Goal: Obtain resource: Download file/media

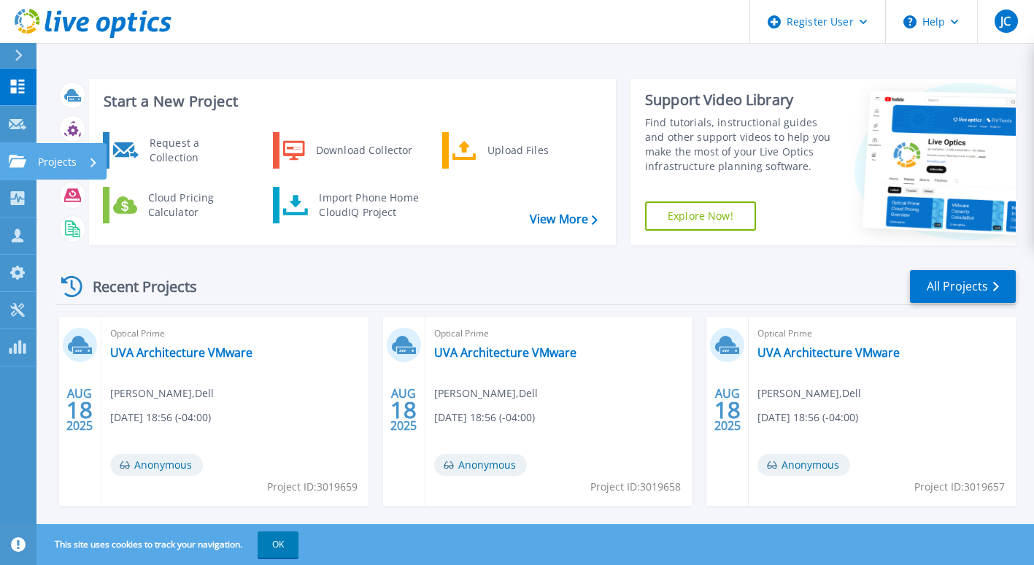
click at [9, 161] on icon at bounding box center [18, 161] width 18 height 12
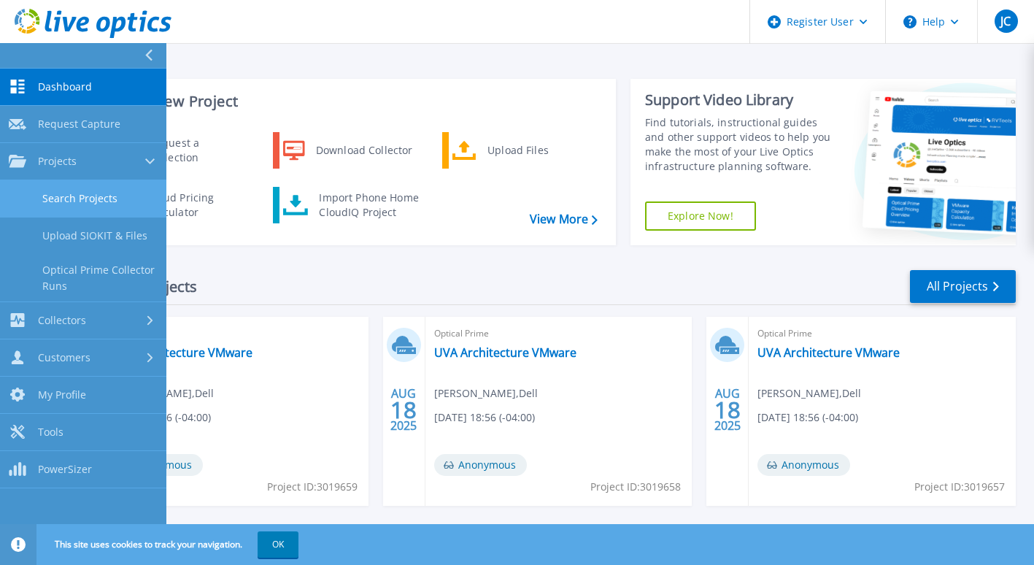
click at [82, 191] on link "Search Projects" at bounding box center [83, 198] width 166 height 37
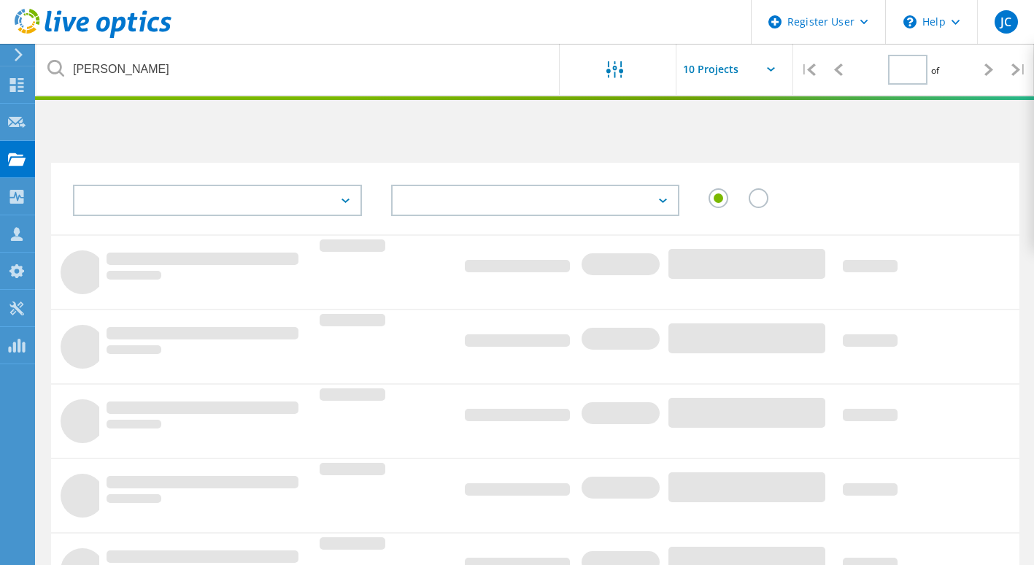
type input "1"
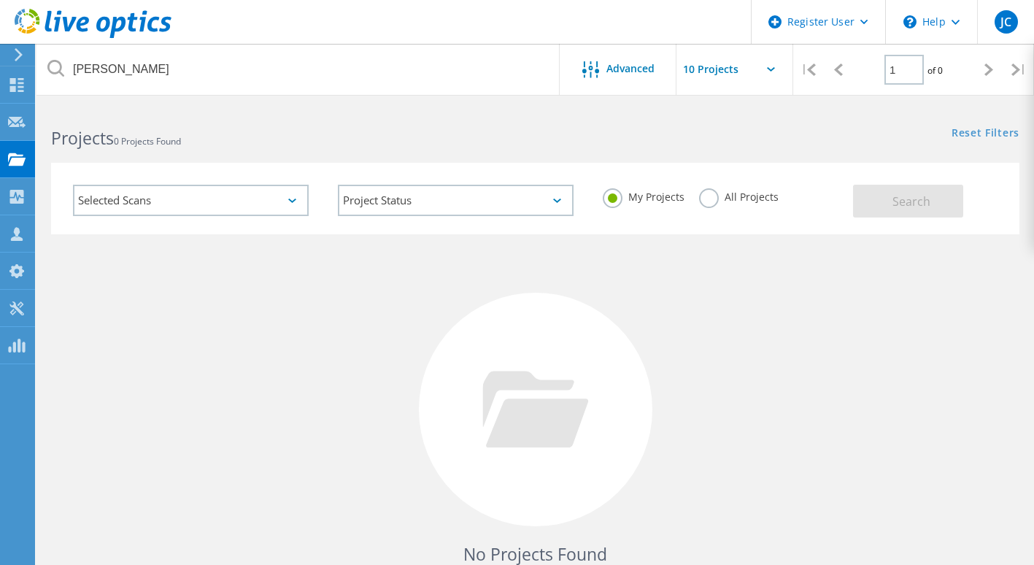
click at [711, 198] on label "All Projects" at bounding box center [739, 195] width 80 height 14
click at [0, 0] on input "All Projects" at bounding box center [0, 0] width 0 height 0
click at [912, 203] on span "Search" at bounding box center [911, 201] width 38 height 16
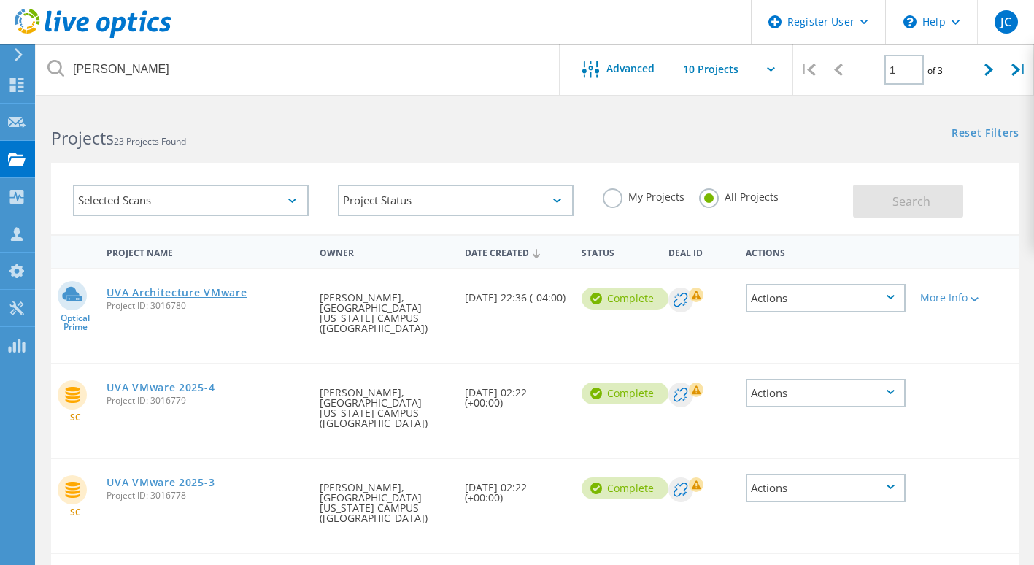
click at [171, 294] on link "UVA Architecture VMware" at bounding box center [177, 292] width 140 height 10
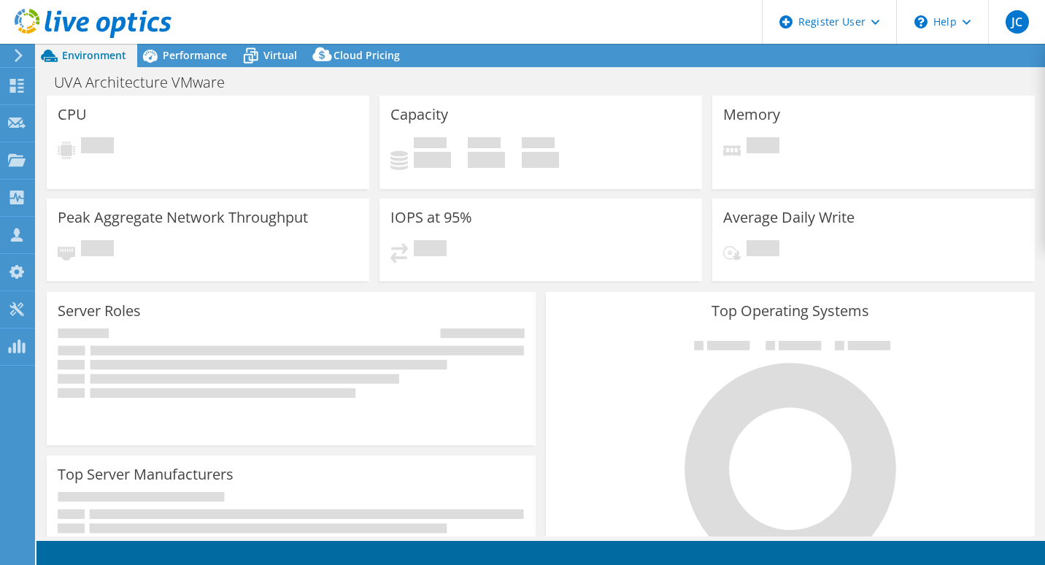
select select "USD"
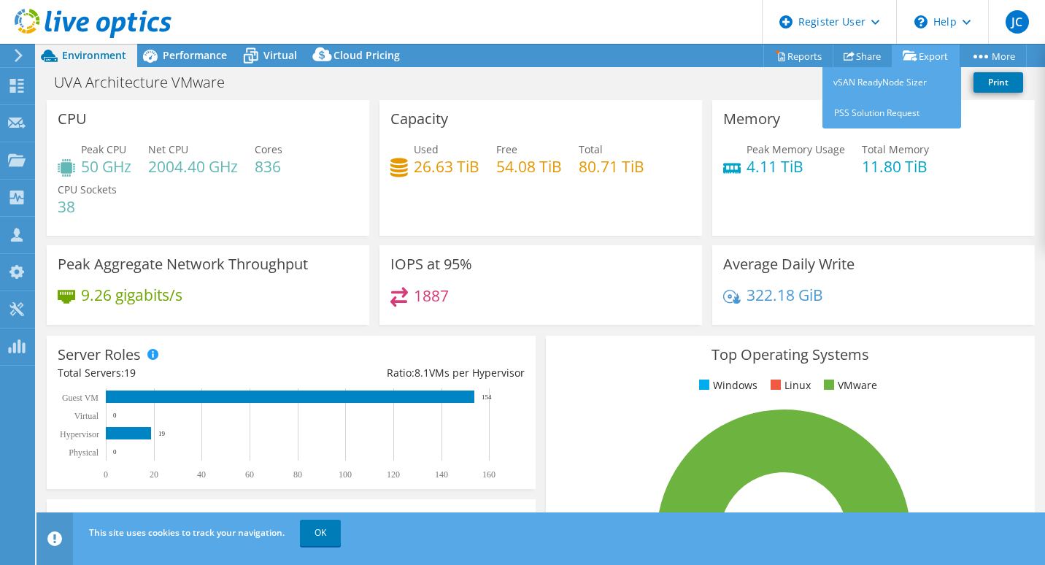
click at [930, 53] on link "Export" at bounding box center [926, 56] width 68 height 23
click at [892, 85] on link "vSAN ReadyNode Sizer" at bounding box center [891, 82] width 139 height 31
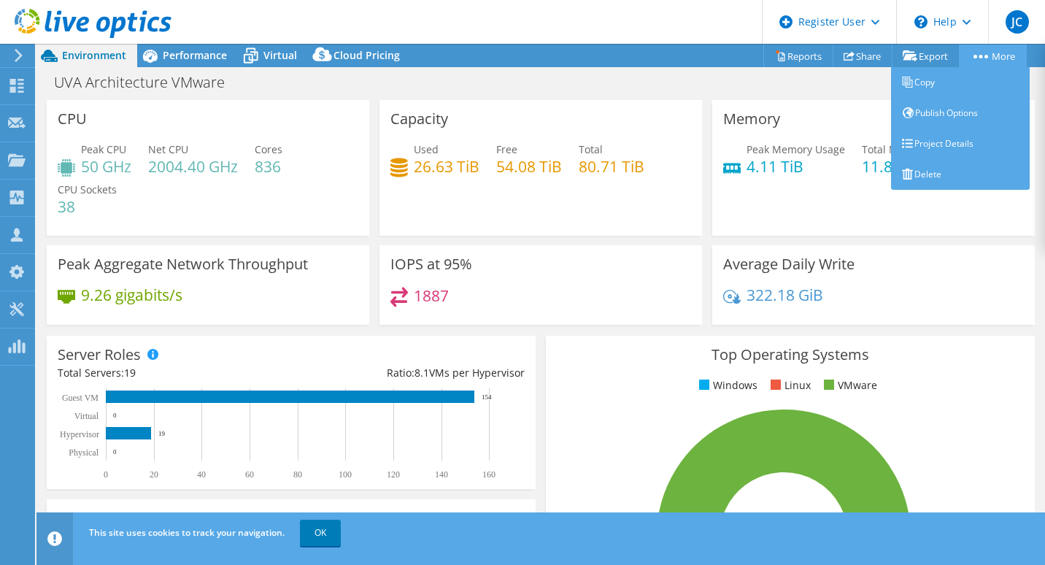
click at [995, 58] on link "More" at bounding box center [993, 56] width 68 height 23
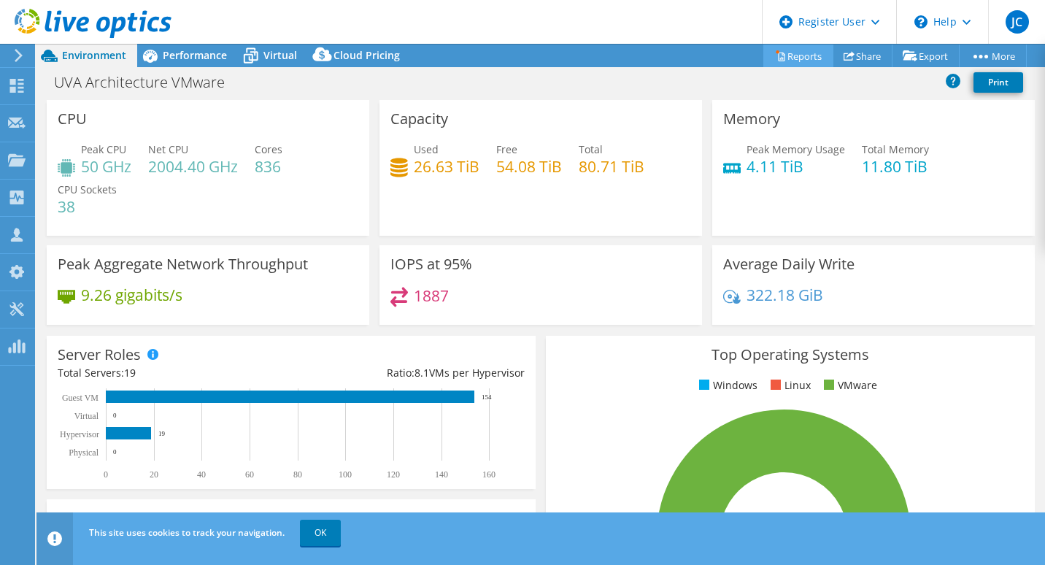
click at [784, 54] on link "Reports" at bounding box center [798, 56] width 70 height 23
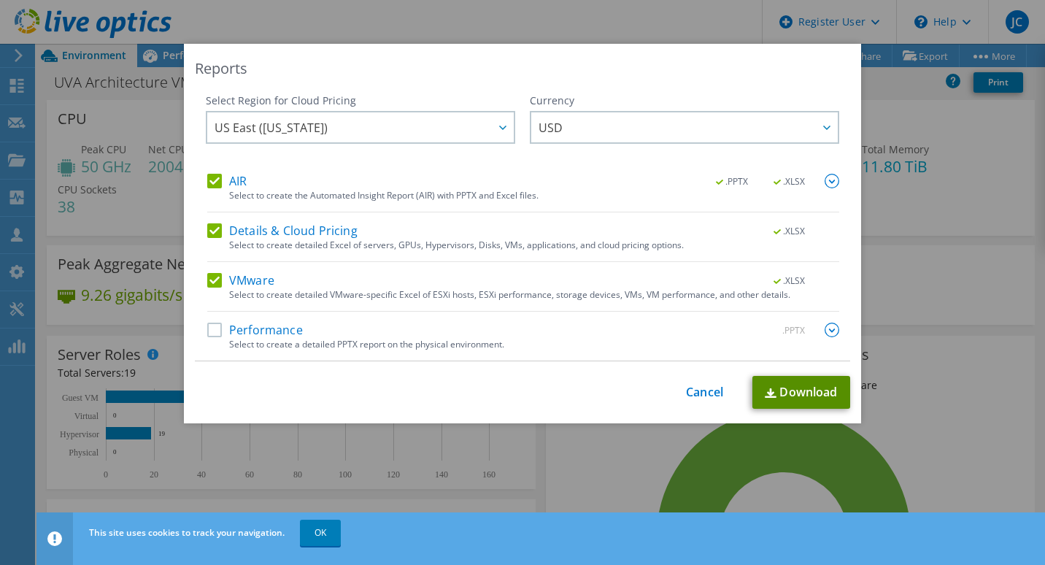
click at [782, 395] on link "Download" at bounding box center [801, 392] width 98 height 33
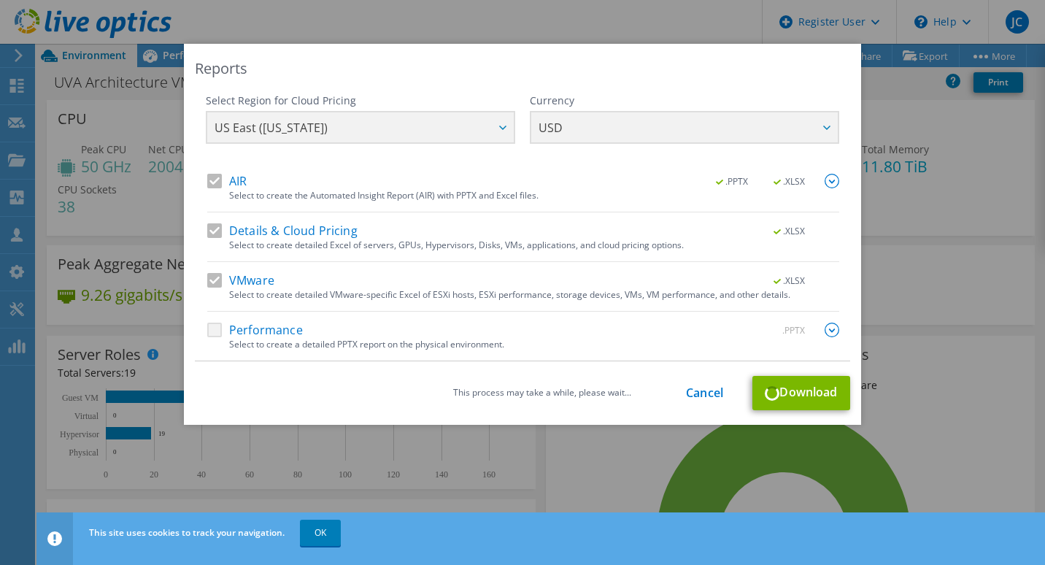
click at [498, 26] on div "Reports Select Region for Cloud Pricing Asia Pacific (Hong Kong) Asia Pacific (…" at bounding box center [522, 282] width 1045 height 565
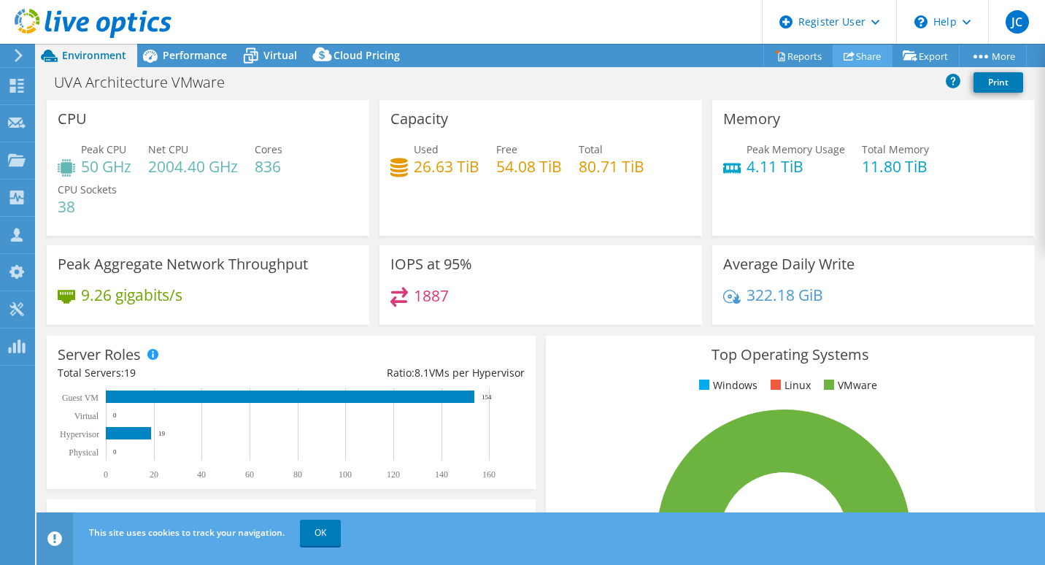
click at [846, 56] on link "Share" at bounding box center [863, 56] width 60 height 23
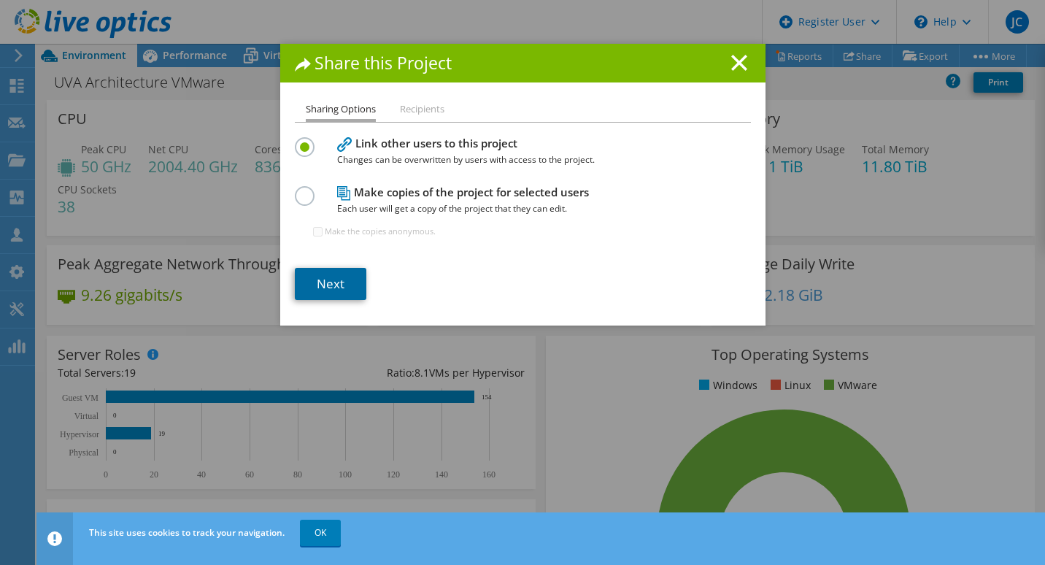
click at [325, 278] on link "Next" at bounding box center [331, 284] width 72 height 32
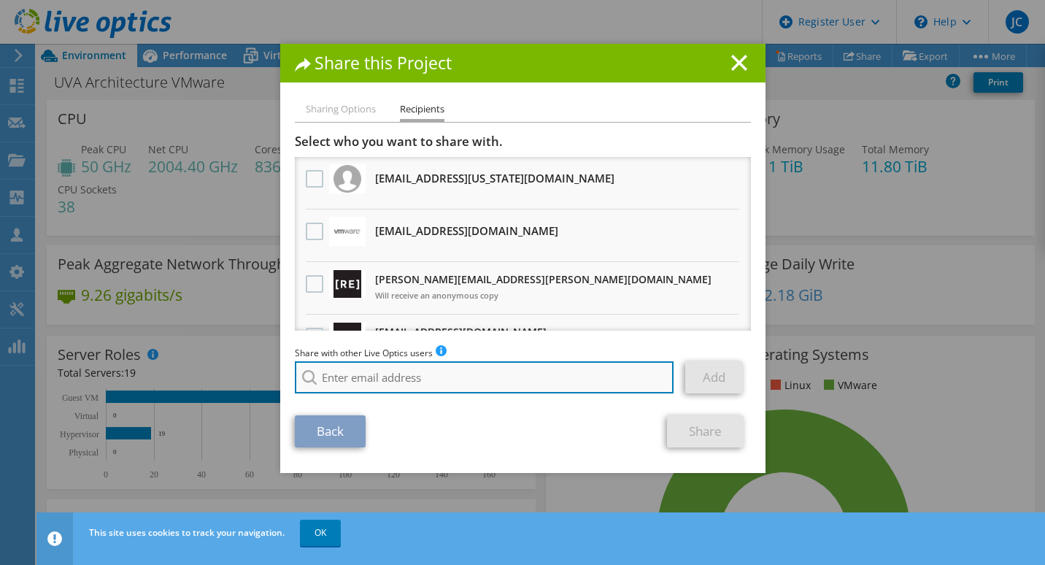
click at [431, 372] on input "search" at bounding box center [484, 377] width 379 height 32
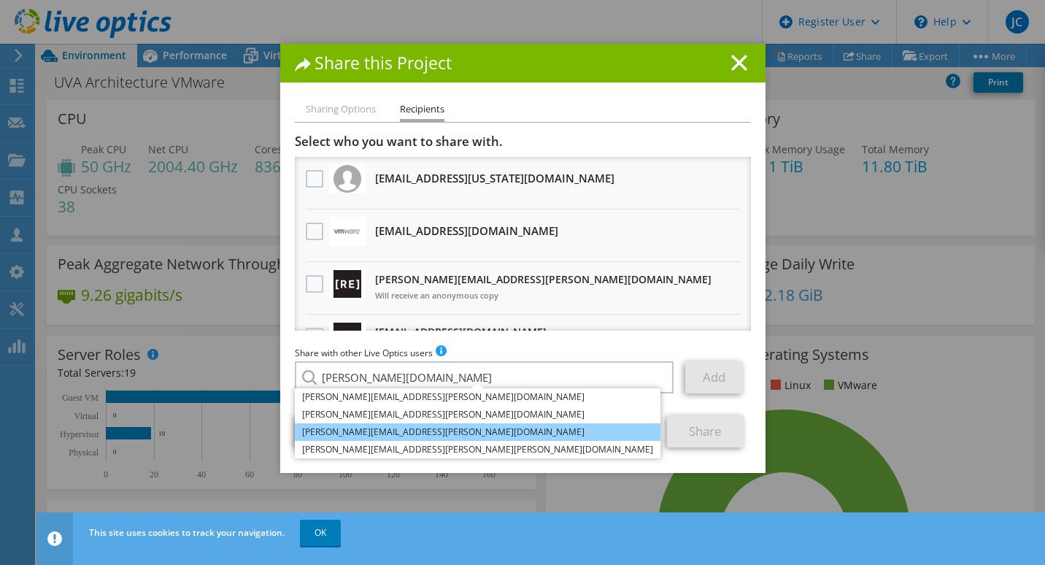
click at [360, 428] on li "Frank.Galante@dell.com" at bounding box center [478, 432] width 366 height 18
type input "Frank.Galante@dell.com"
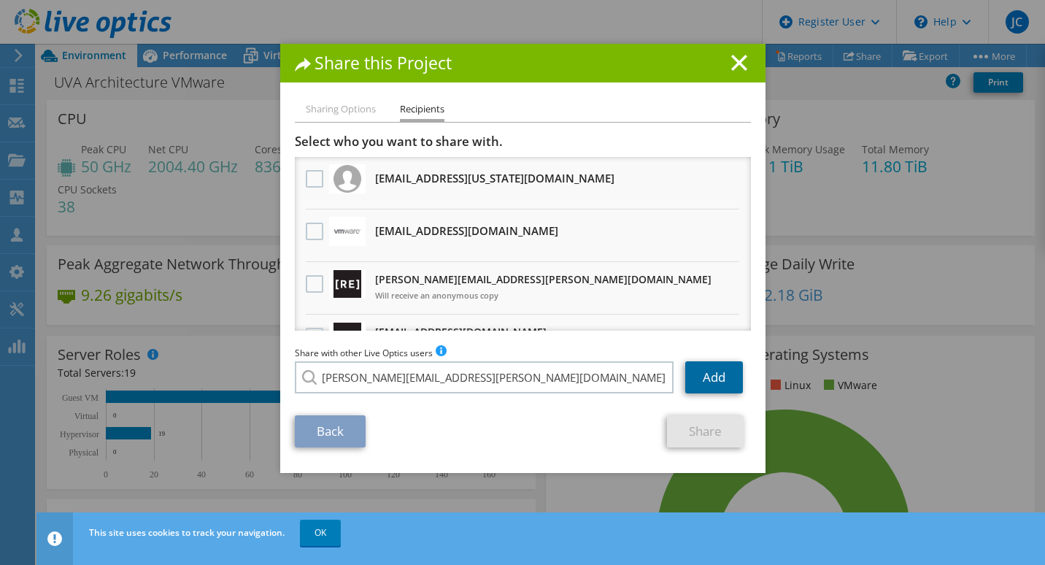
click at [711, 383] on link "Add" at bounding box center [714, 377] width 58 height 32
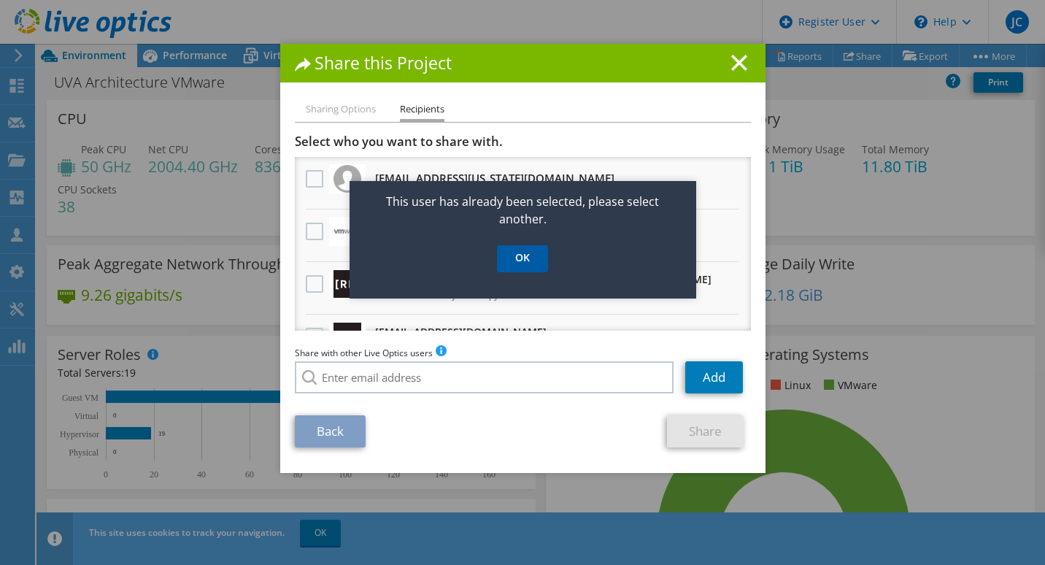
click at [530, 264] on link "OK" at bounding box center [522, 258] width 51 height 27
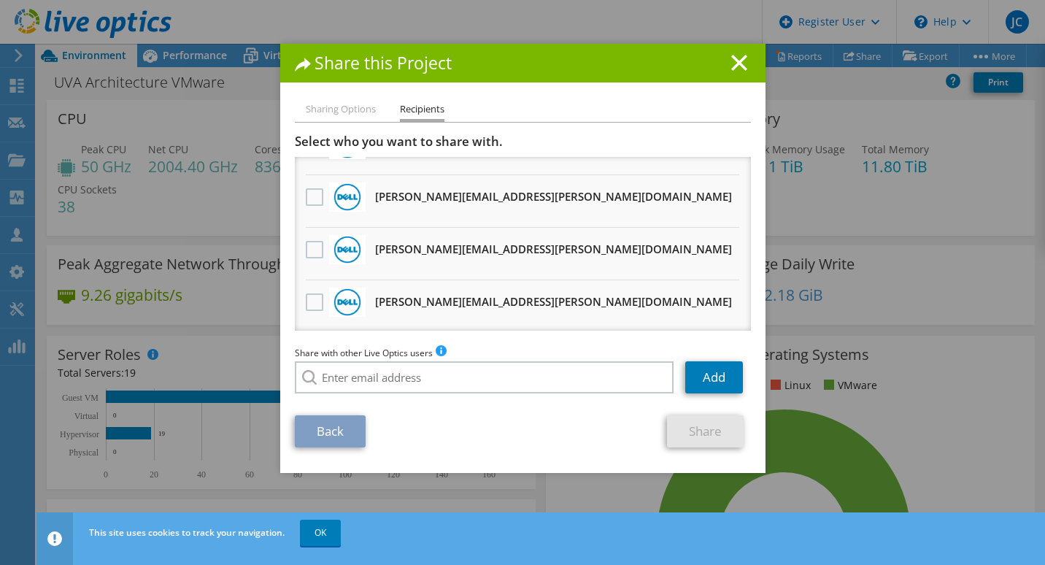
scroll to position [638, 0]
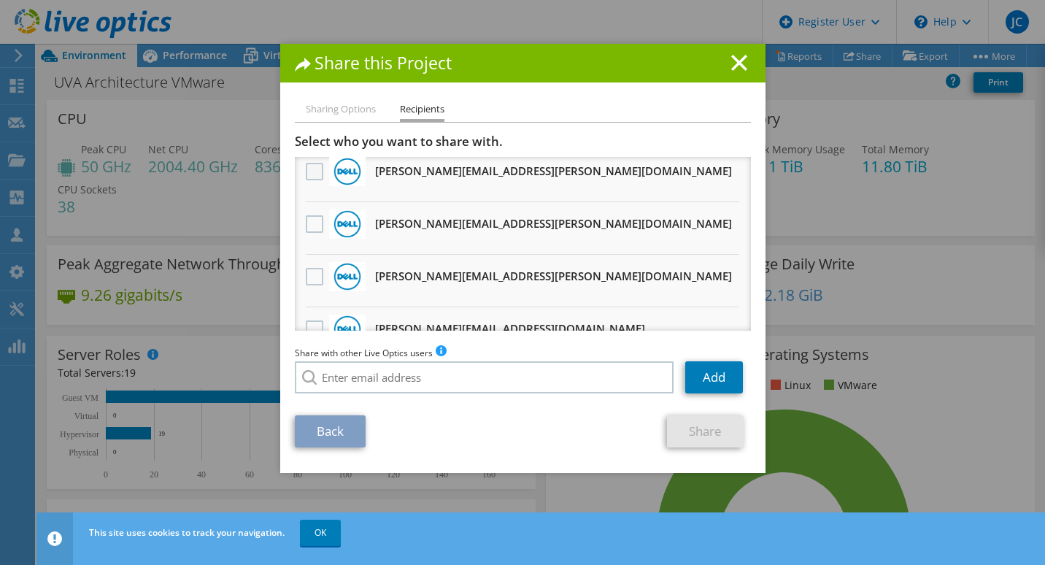
click at [306, 173] on label at bounding box center [316, 172] width 21 height 18
click at [0, 0] on input "checkbox" at bounding box center [0, 0] width 0 height 0
click at [677, 435] on link "Share" at bounding box center [705, 431] width 77 height 32
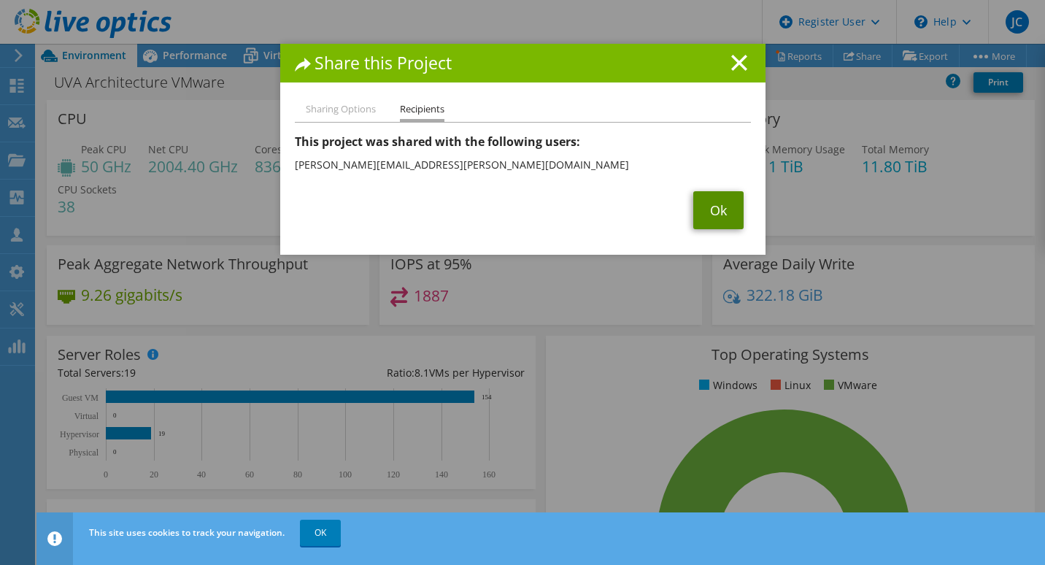
click at [723, 213] on link "Ok" at bounding box center [718, 210] width 50 height 38
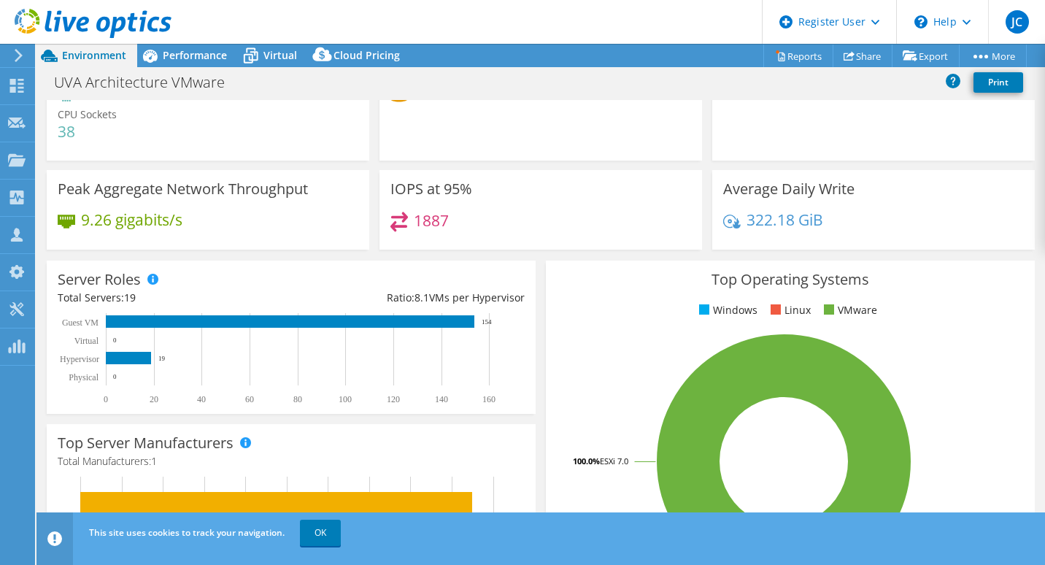
scroll to position [146, 0]
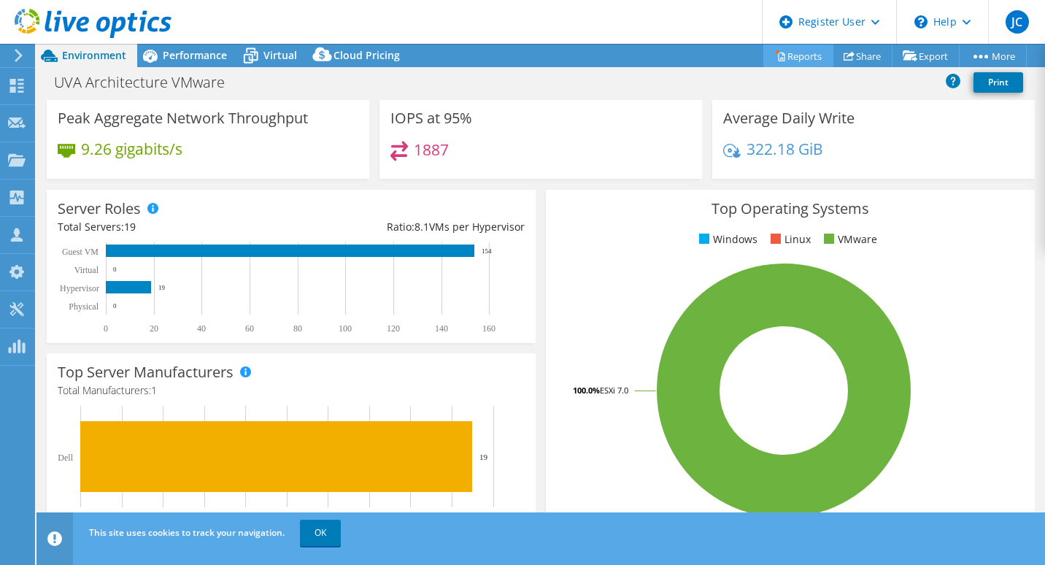
click at [797, 48] on link "Reports" at bounding box center [798, 56] width 70 height 23
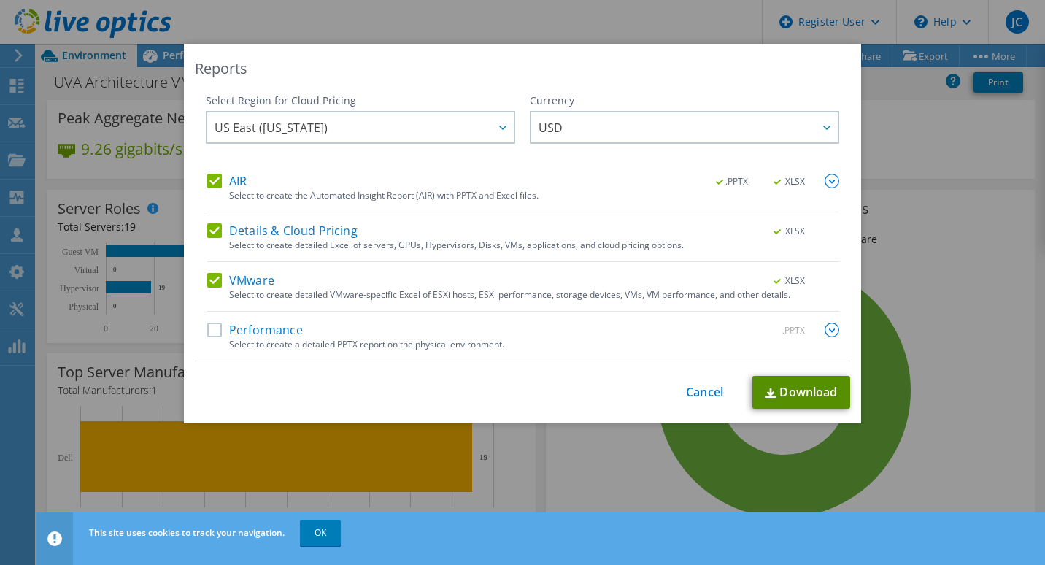
click at [787, 379] on link "Download" at bounding box center [801, 392] width 98 height 33
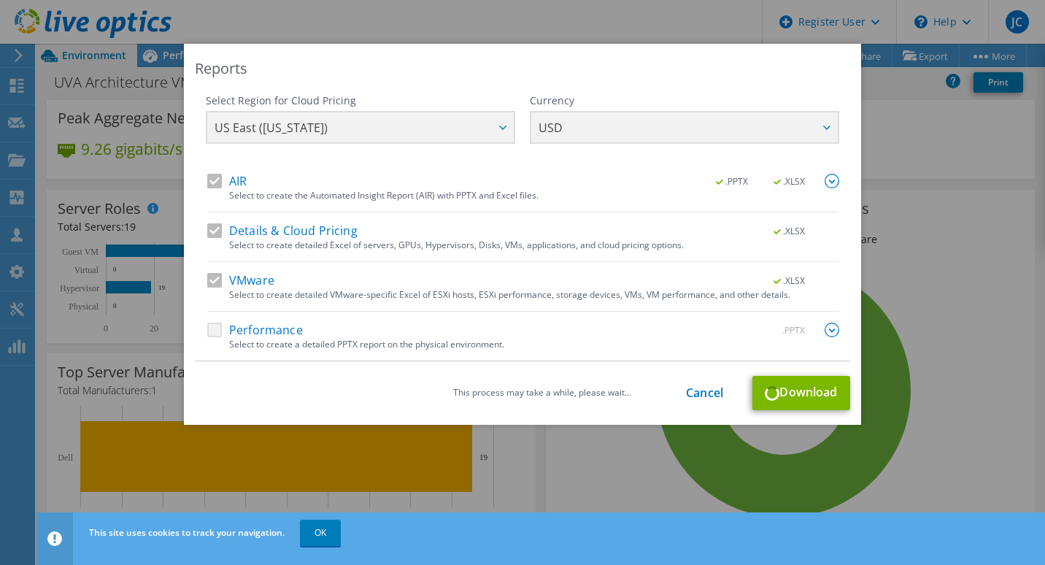
drag, startPoint x: 725, startPoint y: 177, endPoint x: 628, endPoint y: 185, distance: 97.4
click at [627, 185] on div "AIR .PPTX .XLSX" at bounding box center [523, 182] width 632 height 17
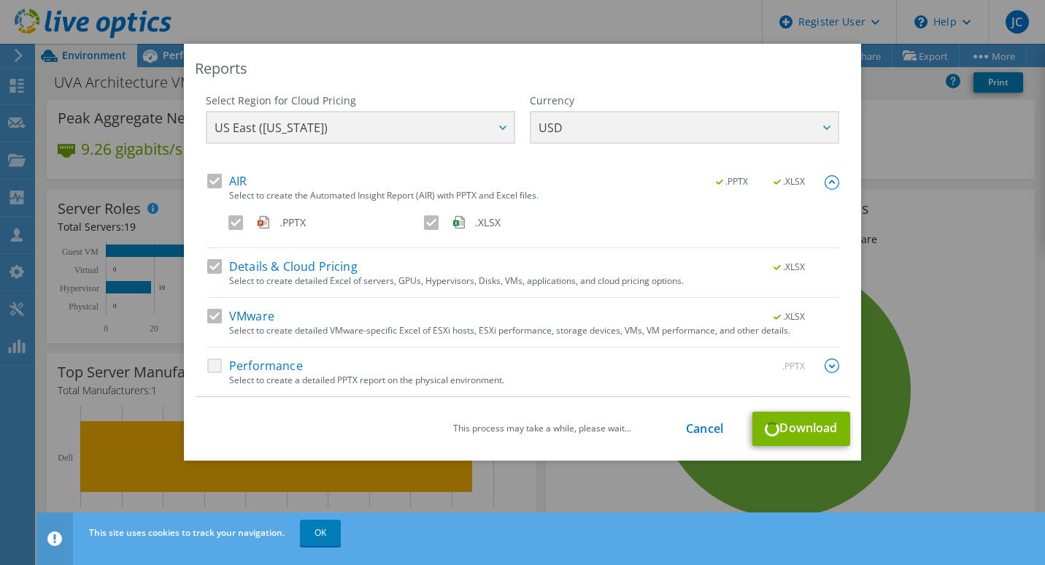
click at [287, 219] on div ".PPTX .XLSX" at bounding box center [533, 225] width 611 height 21
drag, startPoint x: 287, startPoint y: 221, endPoint x: 347, endPoint y: 150, distance: 92.2
click at [347, 150] on div "Select Region for Cloud Pricing Asia Pacific (Hong Kong) Asia Pacific (Mumbai) …" at bounding box center [522, 133] width 633 height 80
click at [276, 233] on div ".PPTX .XLSX" at bounding box center [533, 225] width 611 height 21
click at [288, 223] on div ".PPTX .XLSX" at bounding box center [533, 225] width 611 height 21
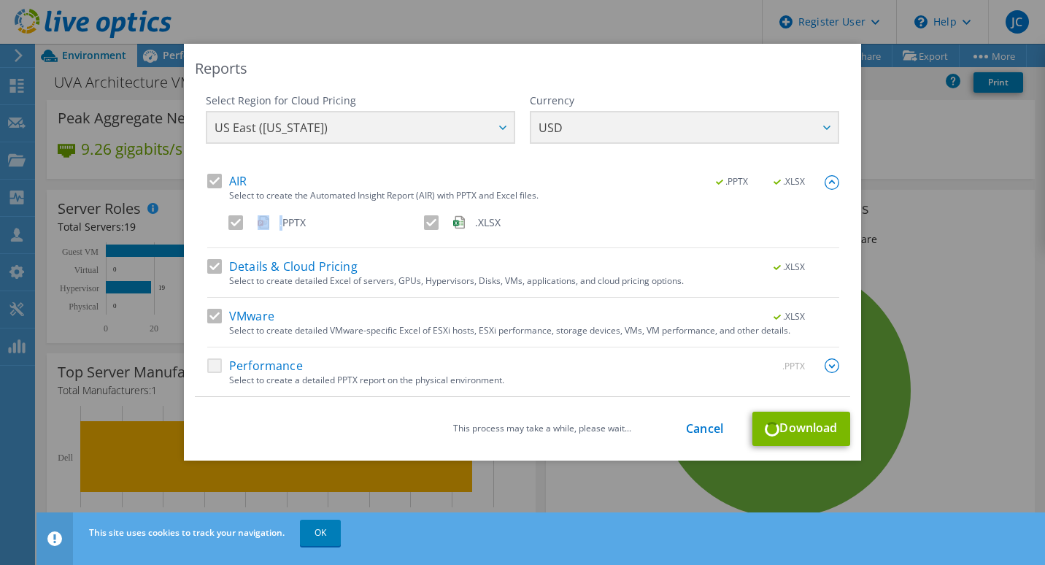
click at [288, 223] on div ".PPTX .XLSX" at bounding box center [533, 225] width 611 height 21
drag, startPoint x: 288, startPoint y: 223, endPoint x: 252, endPoint y: 223, distance: 35.8
click at [252, 223] on div ".PPTX .XLSX" at bounding box center [533, 225] width 611 height 21
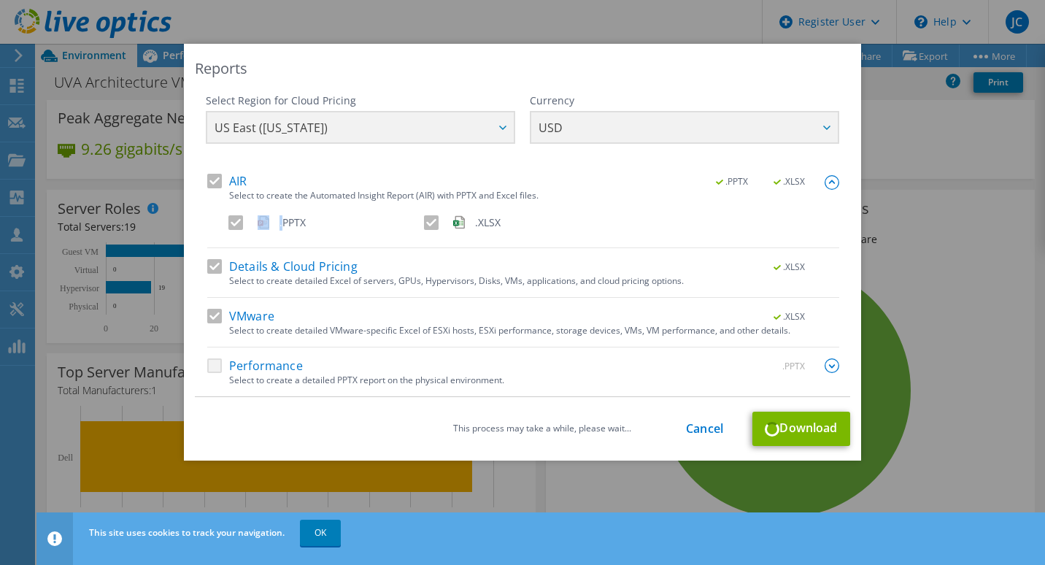
click at [252, 223] on div ".PPTX .XLSX" at bounding box center [533, 225] width 611 height 21
drag, startPoint x: 252, startPoint y: 223, endPoint x: 260, endPoint y: 223, distance: 7.3
click at [260, 223] on div ".PPTX .XLSX" at bounding box center [533, 225] width 611 height 21
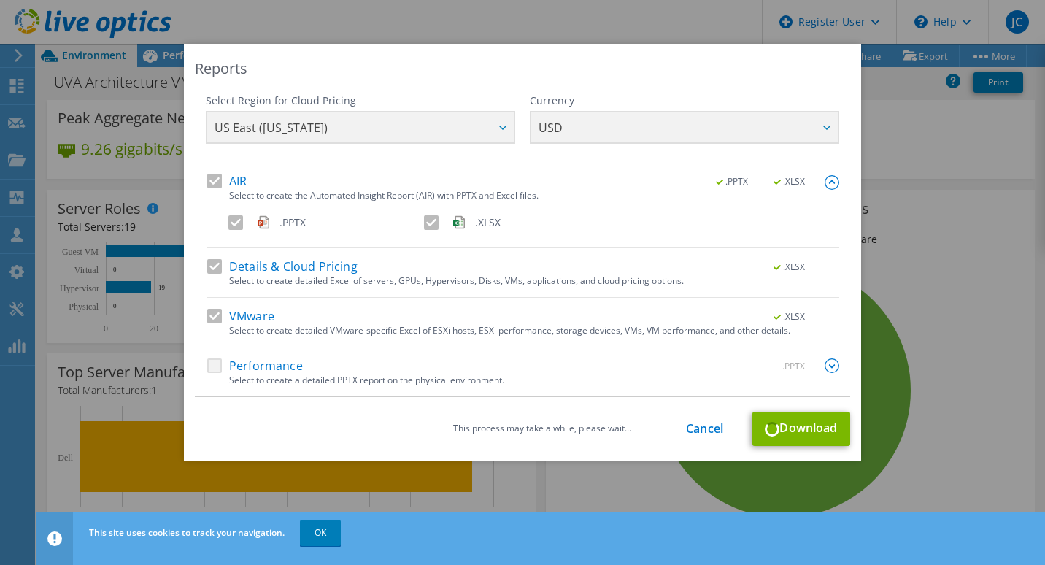
drag, startPoint x: 260, startPoint y: 223, endPoint x: 290, endPoint y: 223, distance: 29.9
click at [290, 223] on div ".PPTX .XLSX" at bounding box center [533, 225] width 611 height 21
click at [514, 221] on div ".PPTX .XLSX" at bounding box center [533, 225] width 611 height 21
click at [484, 225] on div ".PPTX .XLSX" at bounding box center [533, 225] width 611 height 21
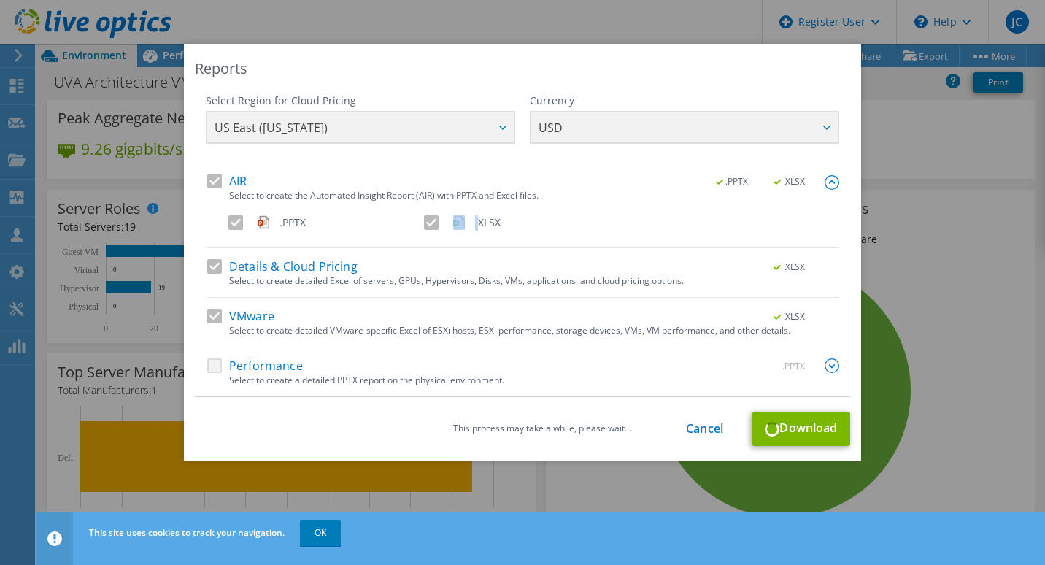
click at [484, 225] on div ".PPTX .XLSX" at bounding box center [533, 225] width 611 height 21
drag, startPoint x: 484, startPoint y: 225, endPoint x: 592, endPoint y: 220, distance: 107.4
click at [592, 220] on div ".PPTX .XLSX" at bounding box center [533, 225] width 611 height 21
click at [982, 471] on div "Reports Select Region for Cloud Pricing Asia Pacific (Hong Kong) Asia Pacific (…" at bounding box center [522, 282] width 1045 height 477
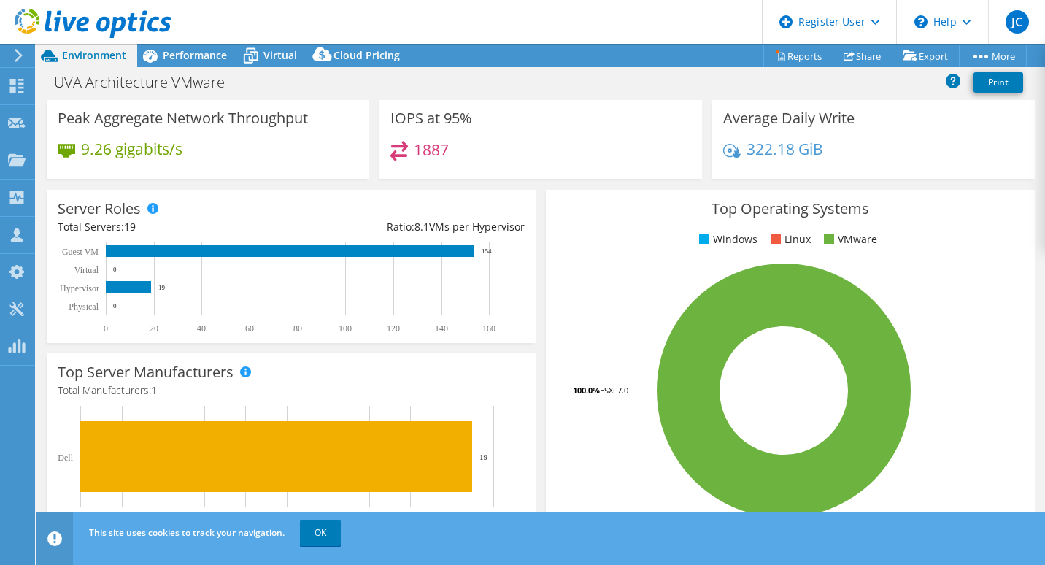
scroll to position [0, 0]
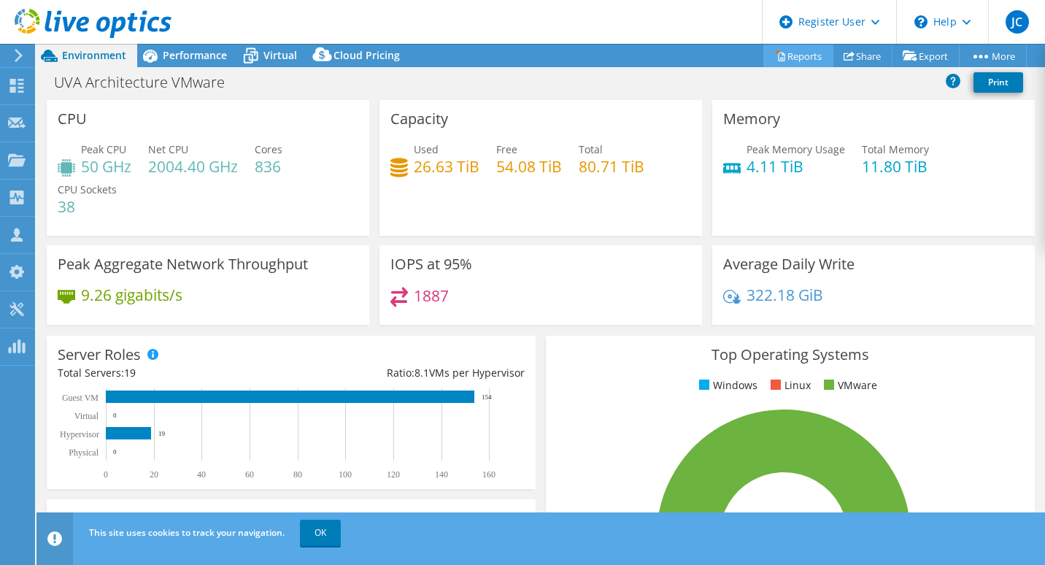
click at [790, 51] on link "Reports" at bounding box center [798, 56] width 70 height 23
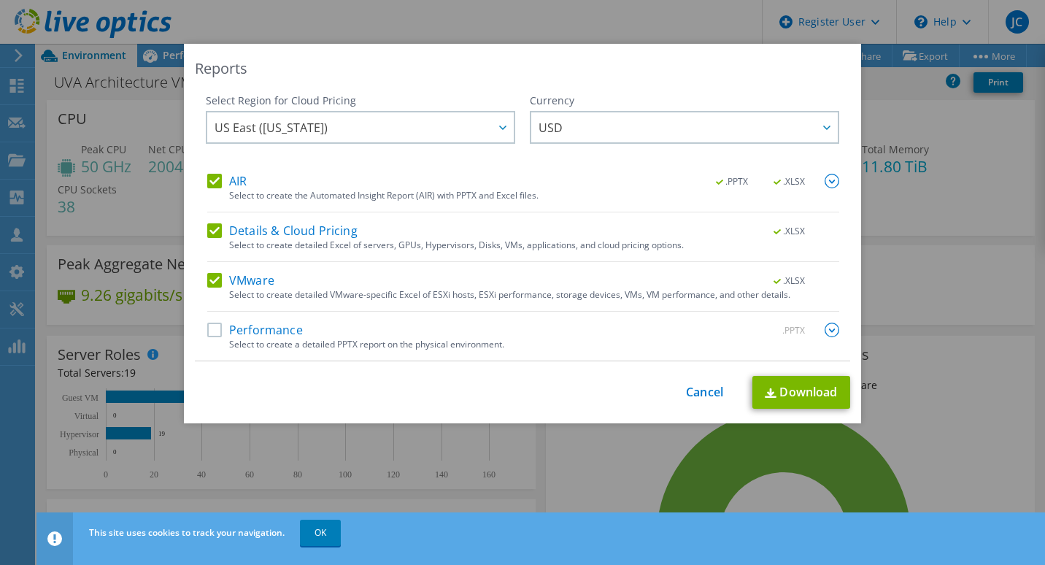
click at [748, 180] on span ".PPTX" at bounding box center [733, 182] width 55 height 10
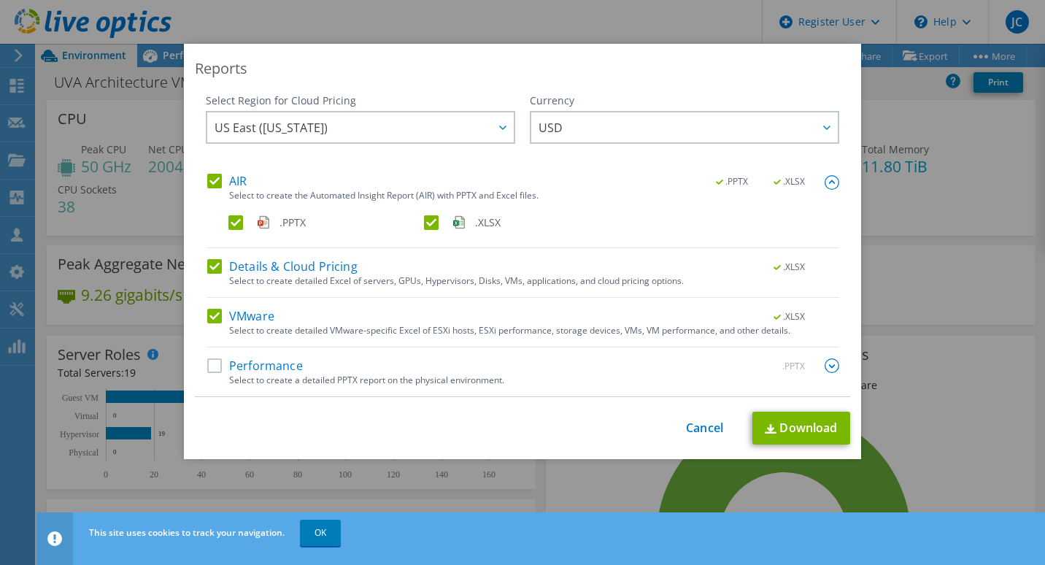
click at [733, 183] on span ".PPTX" at bounding box center [733, 182] width 55 height 10
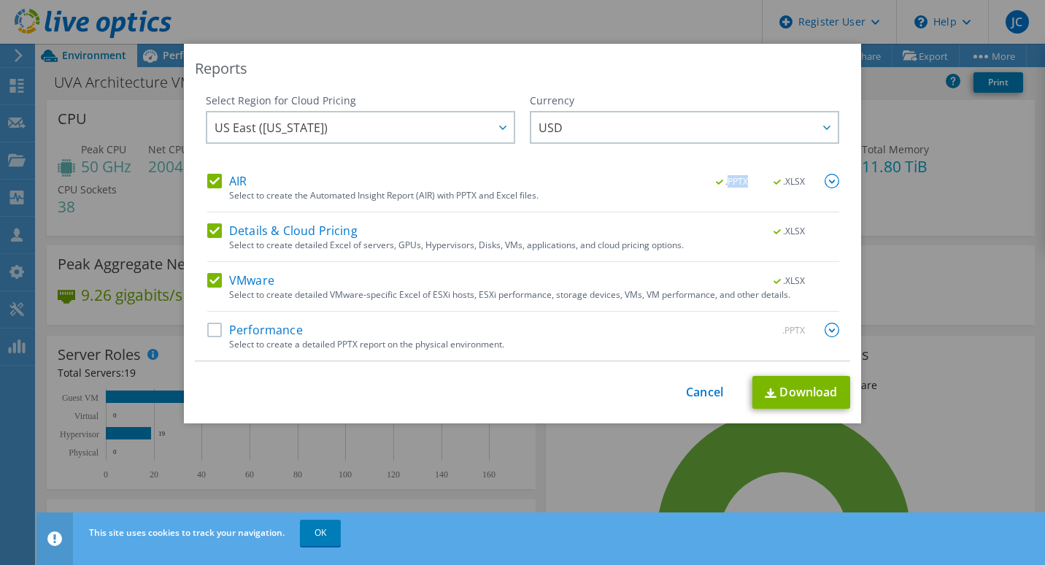
click at [733, 183] on span ".PPTX" at bounding box center [733, 182] width 55 height 10
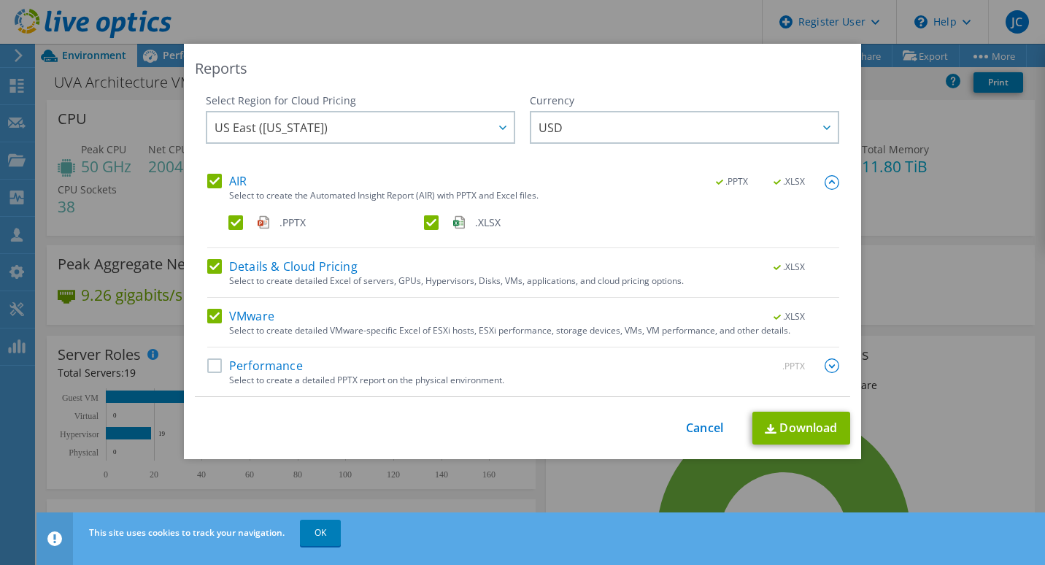
drag, startPoint x: 206, startPoint y: 313, endPoint x: 207, endPoint y: 294, distance: 19.0
click at [207, 313] on label "VMware" at bounding box center [240, 316] width 67 height 15
click at [0, 0] on input "VMware" at bounding box center [0, 0] width 0 height 0
click at [207, 261] on label "Details & Cloud Pricing" at bounding box center [282, 266] width 150 height 15
click at [0, 0] on input "Details & Cloud Pricing" at bounding box center [0, 0] width 0 height 0
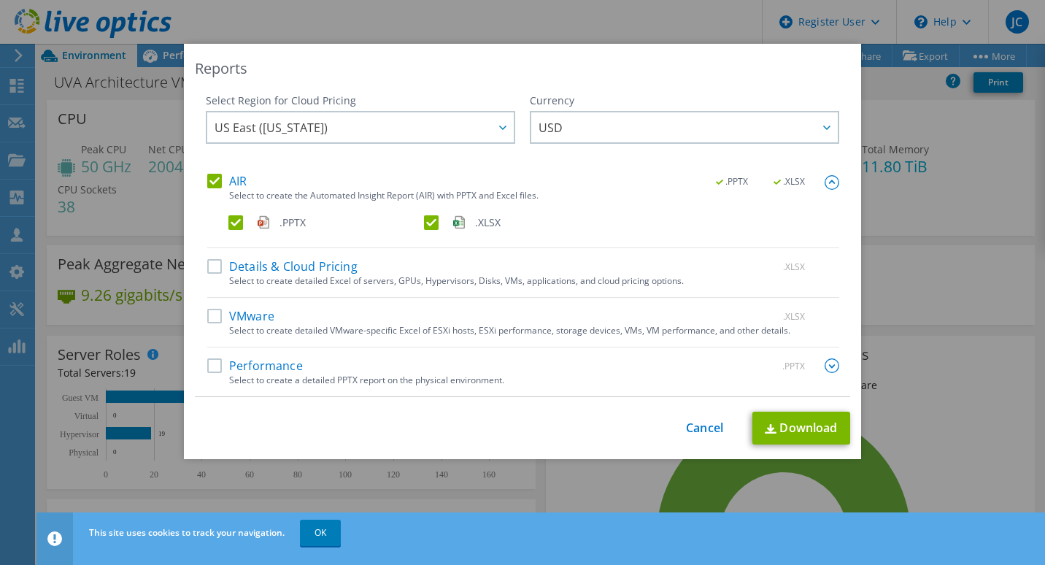
click at [208, 320] on label "VMware" at bounding box center [240, 316] width 67 height 15
click at [0, 0] on input "VMware" at bounding box center [0, 0] width 0 height 0
click at [774, 314] on span ".XLSX" at bounding box center [789, 317] width 55 height 10
click at [792, 320] on span ".XLSX" at bounding box center [789, 317] width 55 height 10
click at [782, 428] on link "Download" at bounding box center [801, 428] width 98 height 33
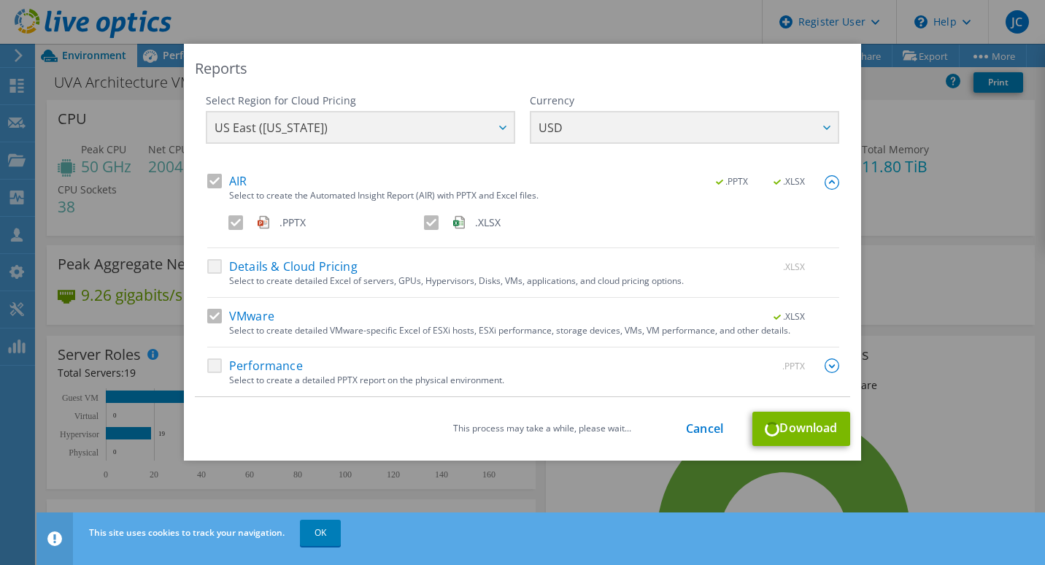
click at [606, 564] on html "JC Dell User John Crombie John.Crombie@dell.com Dell My Profile Log Out \n Help…" at bounding box center [522, 282] width 1045 height 565
click at [403, 34] on div "Reports Select Region for Cloud Pricing Asia Pacific (Hong Kong) Asia Pacific (…" at bounding box center [522, 282] width 1045 height 565
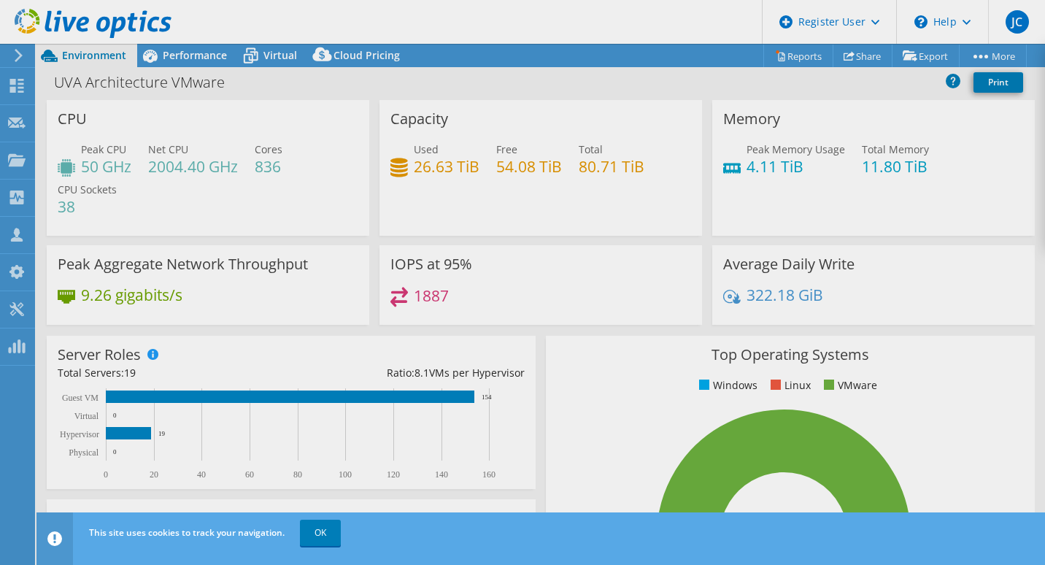
click at [403, 34] on header "JC Dell User John Crombie John.Crombie@dell.com Dell My Profile Log Out \n Help…" at bounding box center [522, 22] width 1045 height 44
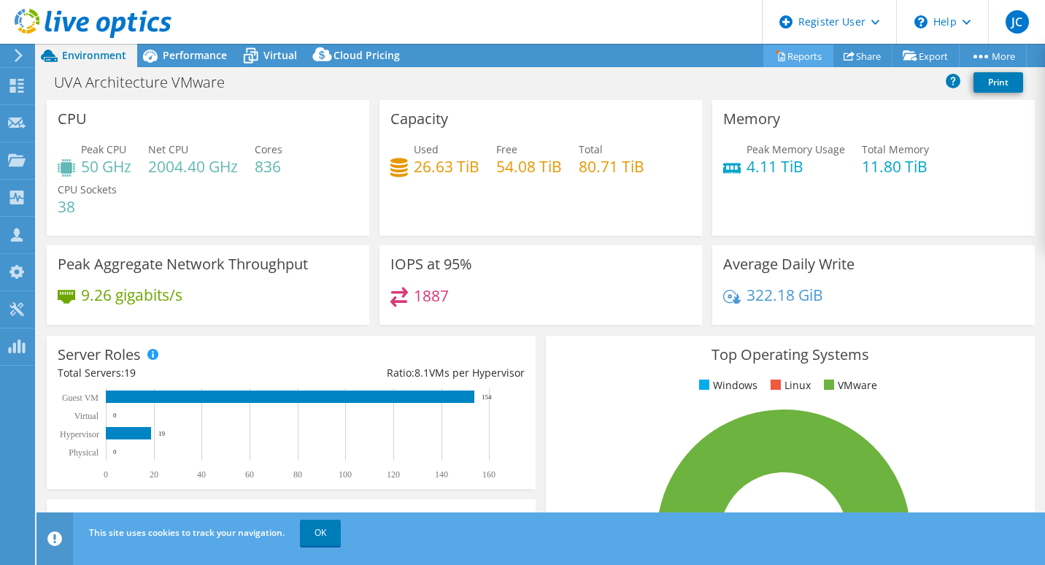
click at [800, 47] on link "Reports" at bounding box center [798, 56] width 70 height 23
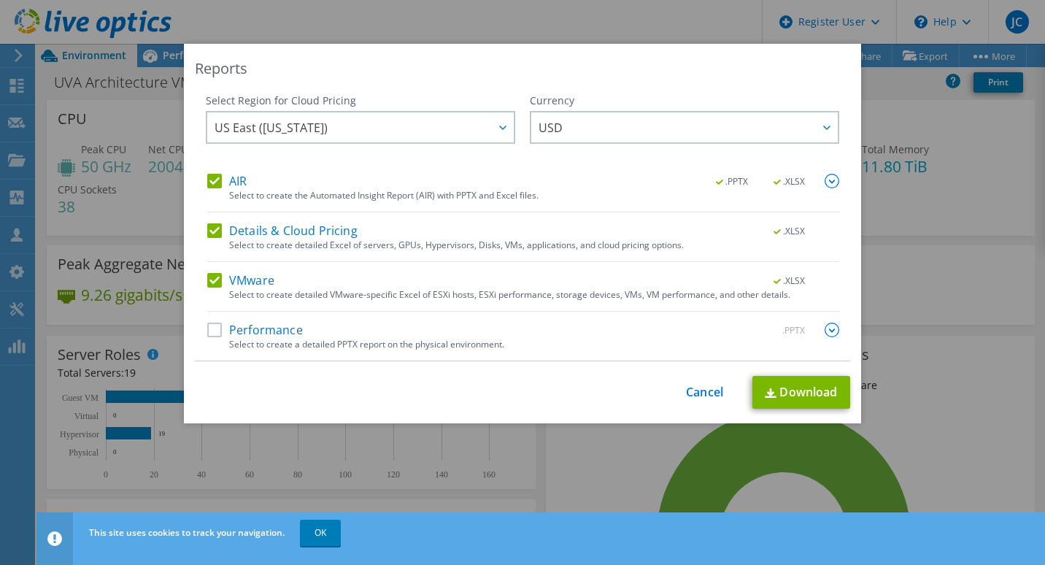
click at [716, 185] on span ".PPTX" at bounding box center [733, 182] width 55 height 10
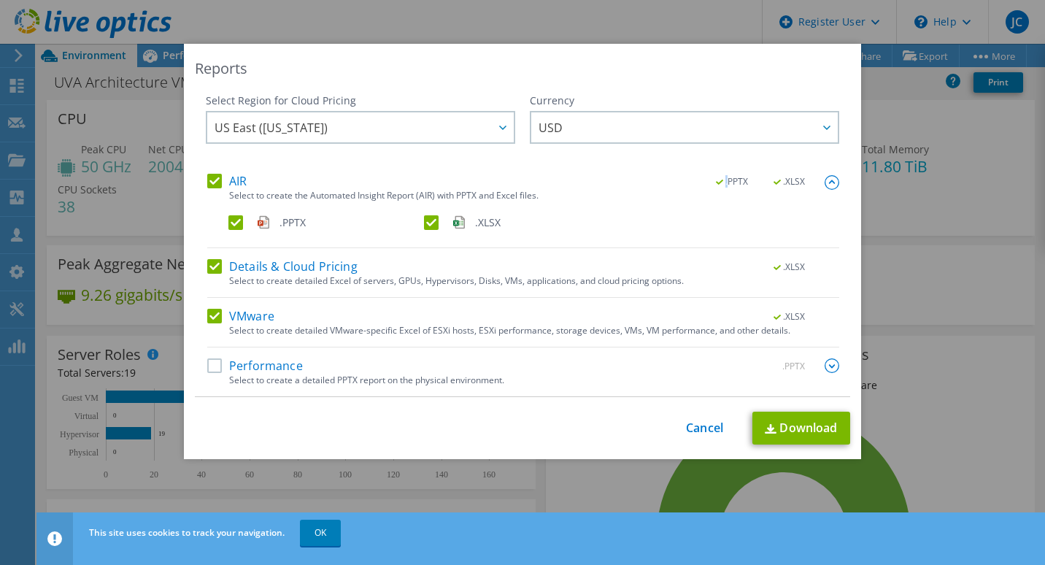
click at [716, 185] on span ".PPTX" at bounding box center [733, 182] width 55 height 10
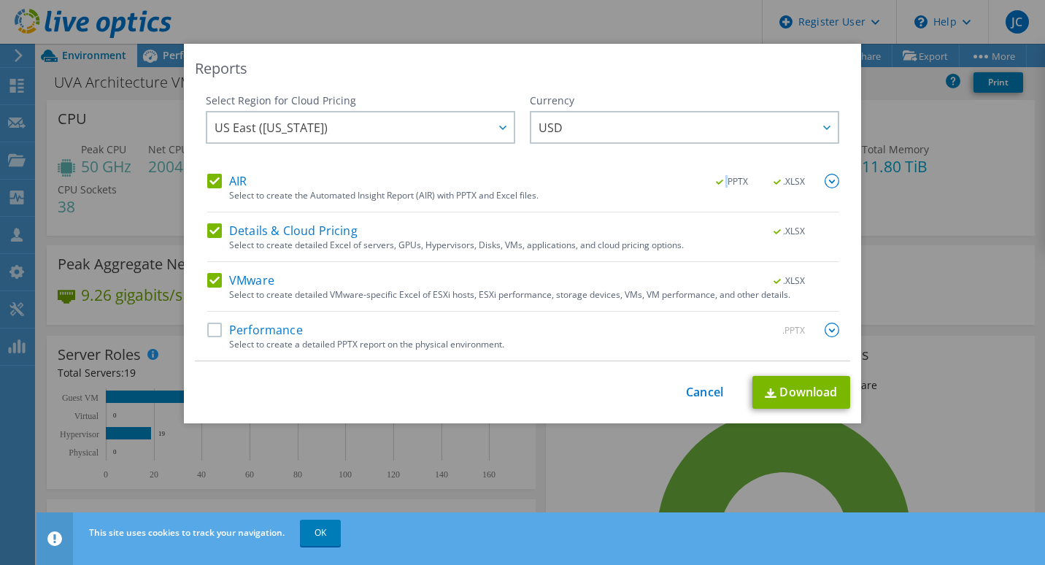
click at [716, 185] on span ".PPTX" at bounding box center [733, 182] width 55 height 10
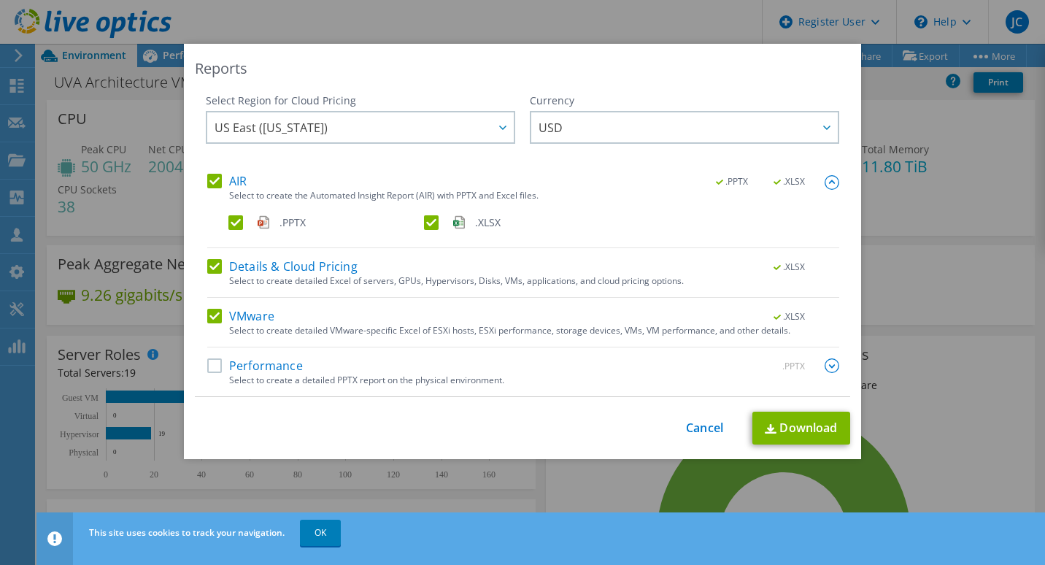
click at [453, 224] on img at bounding box center [459, 222] width 12 height 15
click at [0, 0] on input ".XLSX" at bounding box center [0, 0] width 0 height 0
click at [453, 224] on img at bounding box center [459, 222] width 12 height 15
click at [0, 0] on input ".XLSX" at bounding box center [0, 0] width 0 height 0
click at [453, 224] on img at bounding box center [459, 222] width 12 height 15
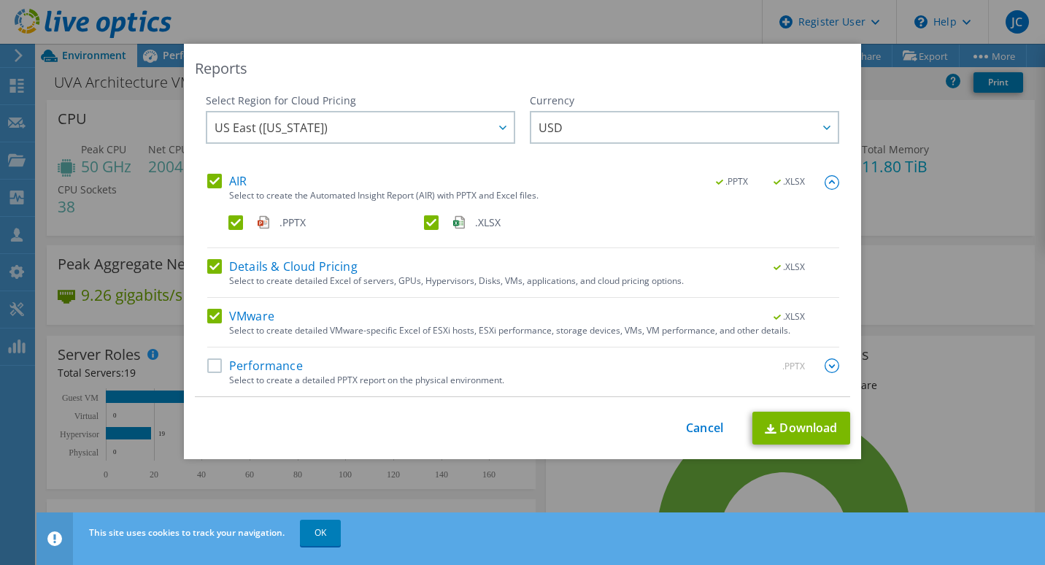
click at [0, 0] on input ".XLSX" at bounding box center [0, 0] width 0 height 0
click at [453, 224] on img at bounding box center [459, 222] width 12 height 15
click at [0, 0] on input ".XLSX" at bounding box center [0, 0] width 0 height 0
click at [207, 269] on label "Details & Cloud Pricing" at bounding box center [282, 266] width 150 height 15
click at [0, 0] on input "Details & Cloud Pricing" at bounding box center [0, 0] width 0 height 0
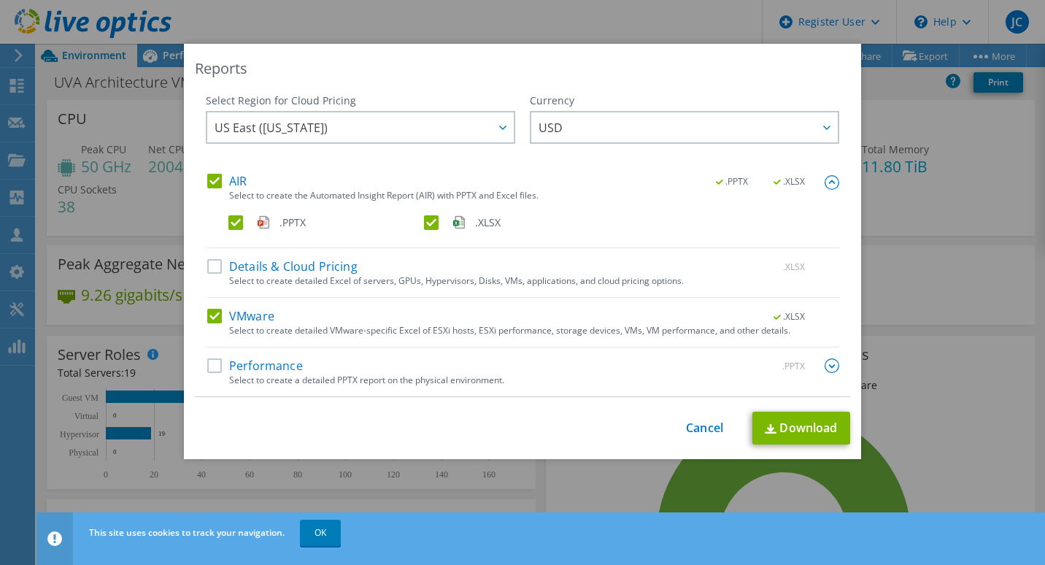
click at [960, 239] on div "Reports Select Region for Cloud Pricing Asia Pacific (Hong Kong) Asia Pacific (…" at bounding box center [522, 282] width 1045 height 477
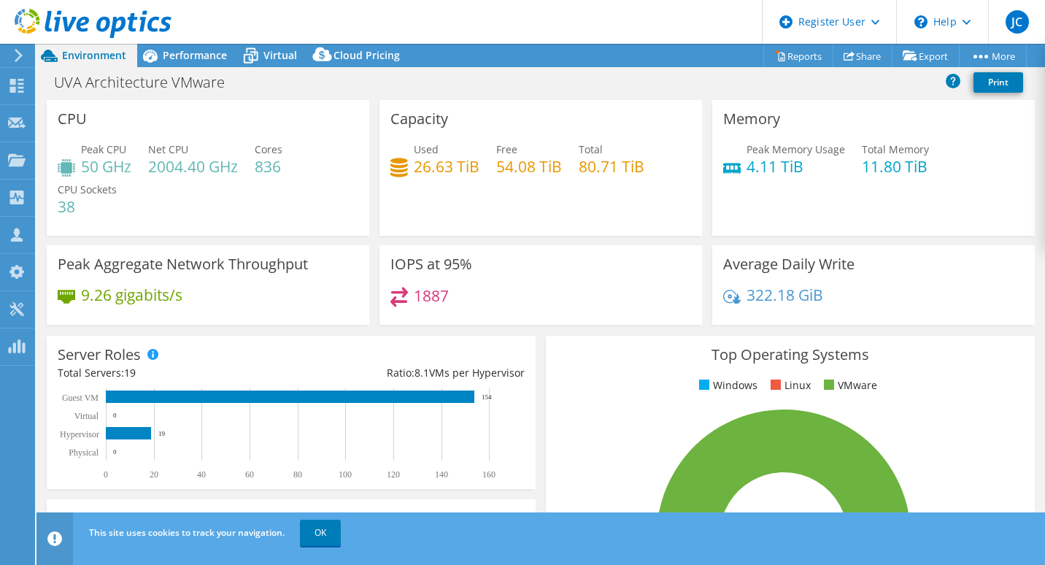
click at [621, 42] on header "JC Dell User John Crombie John.Crombie@dell.com Dell My Profile Log Out \n Help…" at bounding box center [522, 22] width 1045 height 44
click at [798, 61] on link "Reports" at bounding box center [798, 56] width 70 height 23
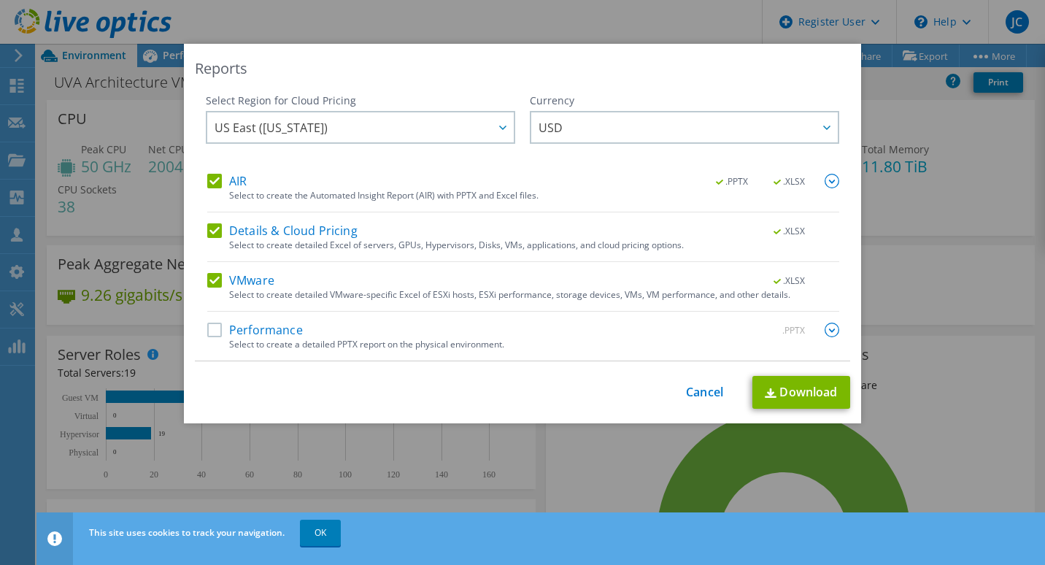
click at [215, 223] on label "Details & Cloud Pricing" at bounding box center [282, 230] width 150 height 15
click at [0, 0] on input "Details & Cloud Pricing" at bounding box center [0, 0] width 0 height 0
click at [213, 184] on label "AIR" at bounding box center [226, 181] width 39 height 15
click at [0, 0] on input "AIR" at bounding box center [0, 0] width 0 height 0
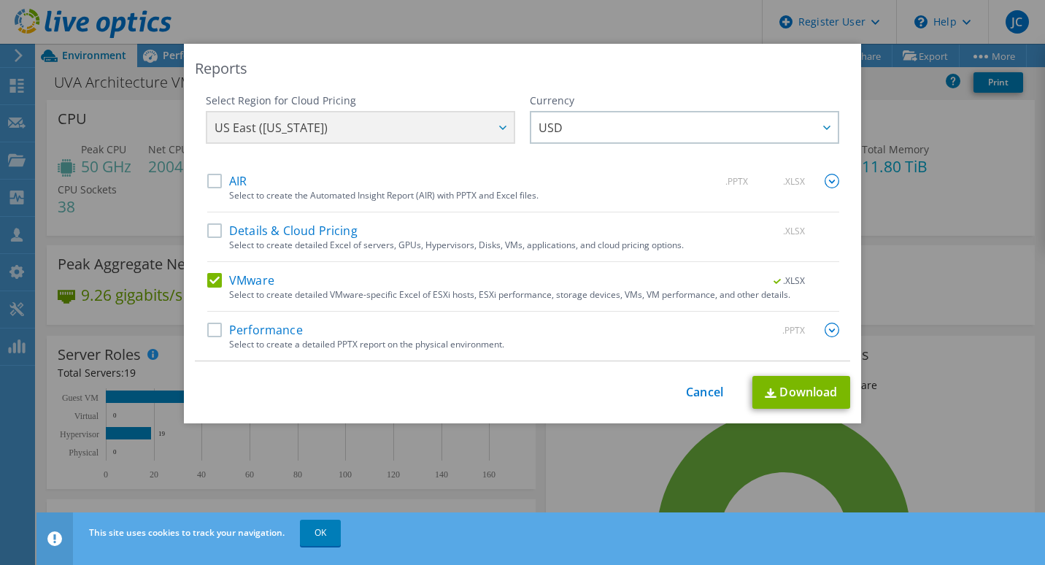
click at [213, 184] on label "AIR" at bounding box center [226, 181] width 39 height 15
click at [0, 0] on input "AIR" at bounding box center [0, 0] width 0 height 0
click at [728, 178] on span ".PPTX" at bounding box center [733, 182] width 55 height 10
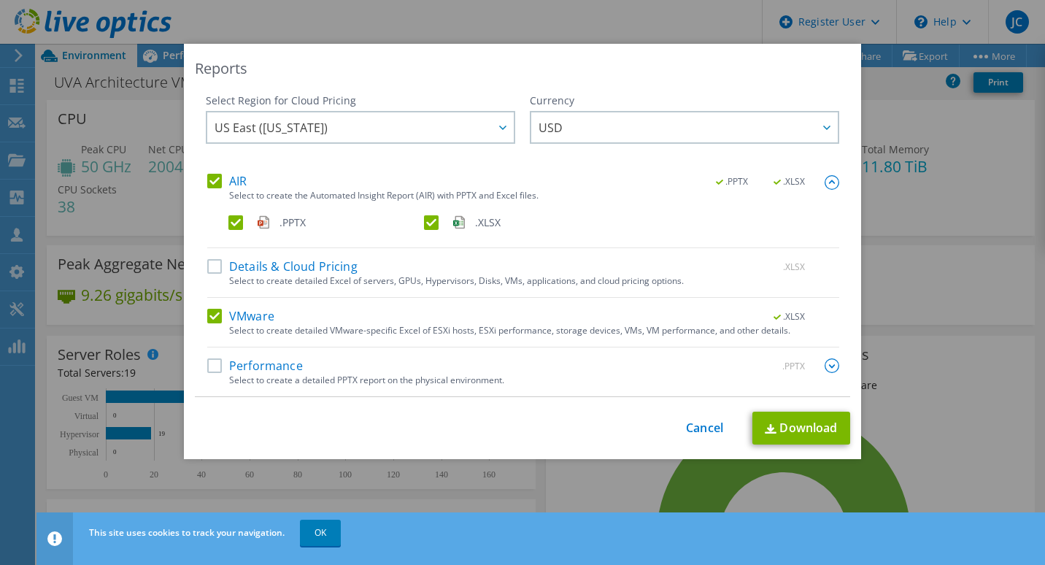
click at [228, 227] on label ".PPTX" at bounding box center [324, 222] width 193 height 15
click at [0, 0] on input ".PPTX" at bounding box center [0, 0] width 0 height 0
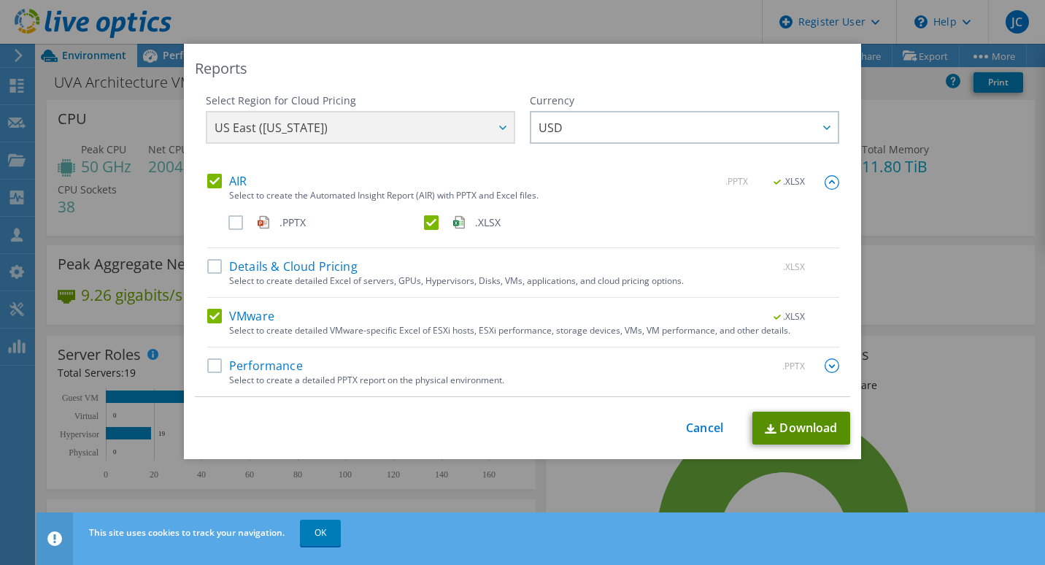
click at [796, 440] on link "Download" at bounding box center [801, 428] width 98 height 33
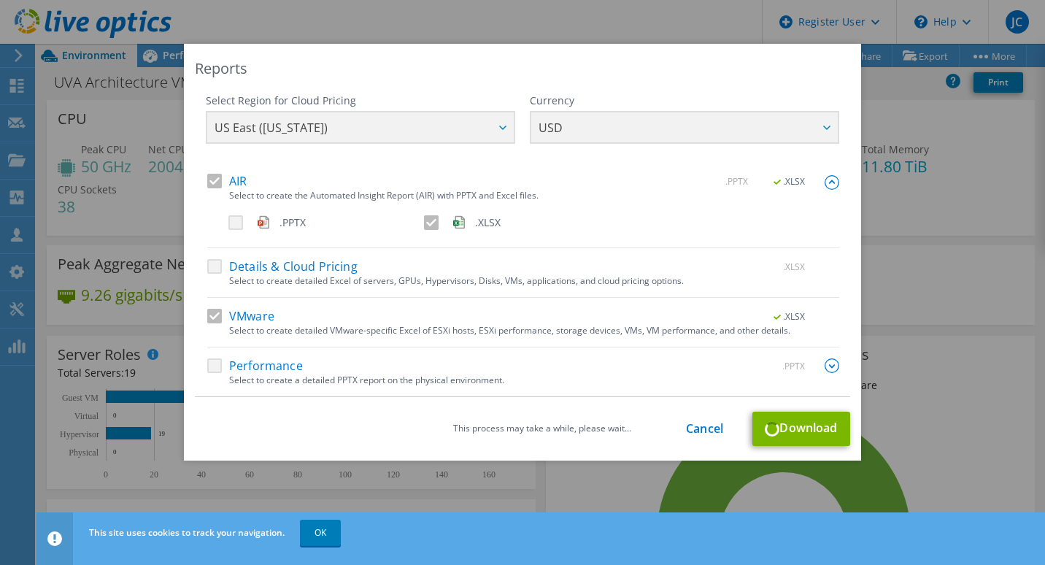
drag, startPoint x: 231, startPoint y: 215, endPoint x: 236, endPoint y: 203, distance: 13.4
click at [236, 203] on div "AIR .PPTX .XLSX Select to create the Automated Insight Report (AIR) with PPTX a…" at bounding box center [523, 211] width 632 height 74
click at [233, 221] on div ".PPTX .XLSX" at bounding box center [533, 225] width 611 height 21
